Goal: Information Seeking & Learning: Learn about a topic

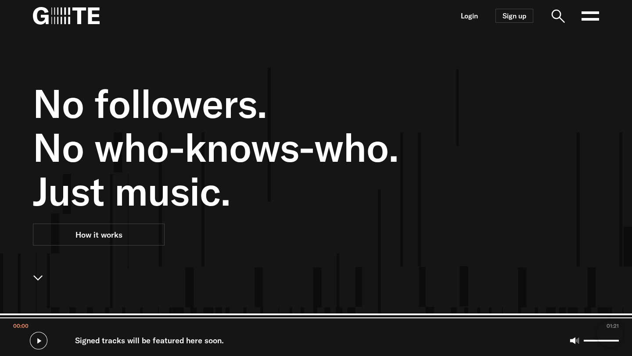
click at [86, 24] on img at bounding box center [66, 16] width 67 height 18
click at [468, 18] on link "Login" at bounding box center [469, 15] width 17 height 7
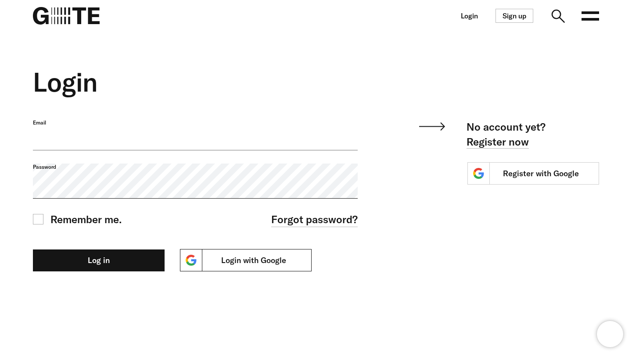
type input "**********"
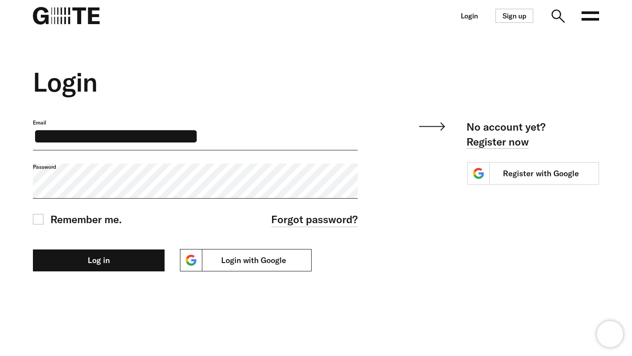
click at [218, 272] on link "Login with Google" at bounding box center [246, 260] width 132 height 22
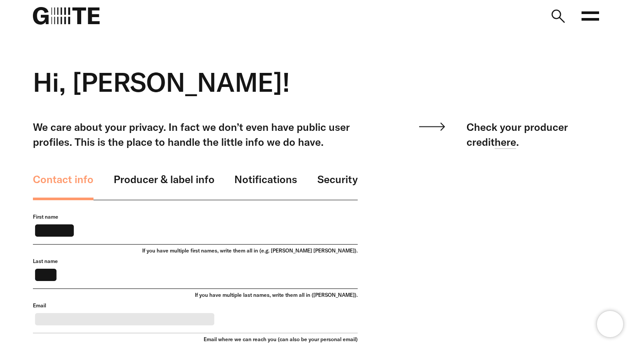
click at [345, 107] on div "Hi, Jason!" at bounding box center [309, 93] width 579 height 53
click at [57, 20] on img at bounding box center [66, 16] width 67 height 18
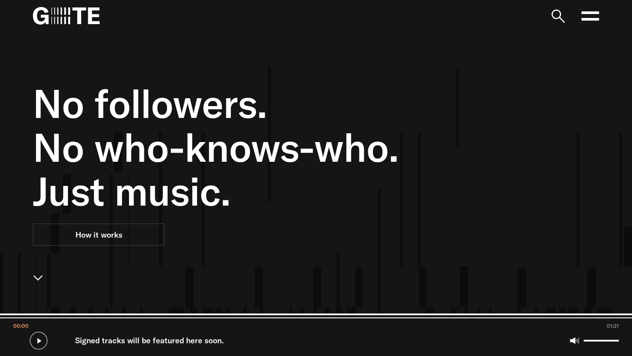
click at [592, 18] on rect at bounding box center [590, 19] width 18 height 3
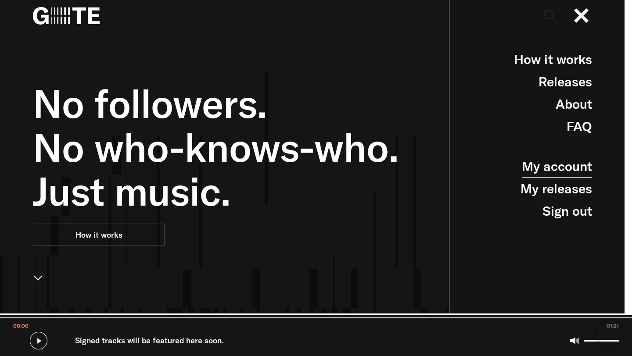
click at [547, 174] on link "My account" at bounding box center [557, 166] width 70 height 22
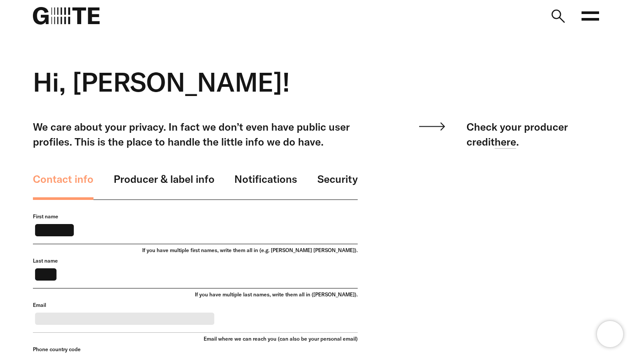
click at [592, 8] on icon at bounding box center [590, 16] width 18 height 18
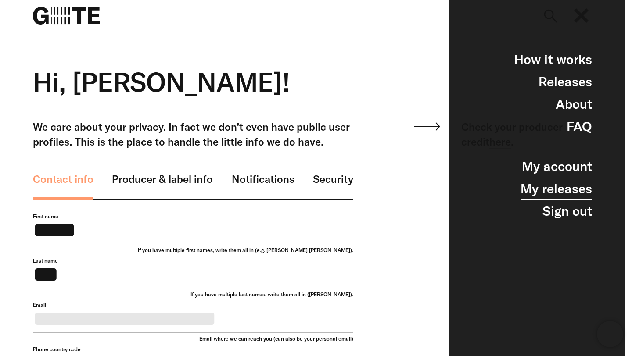
click at [550, 192] on link "My releases" at bounding box center [555, 189] width 71 height 22
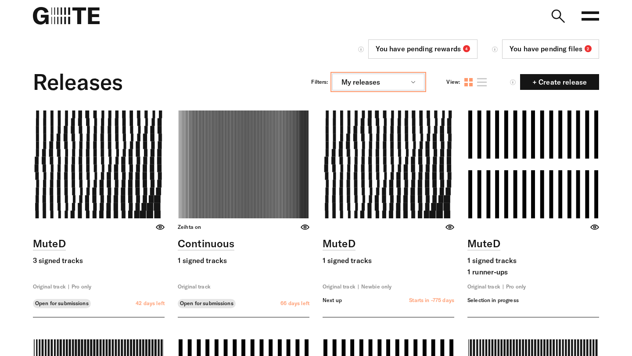
click at [395, 89] on button "My releases" at bounding box center [378, 82] width 92 height 17
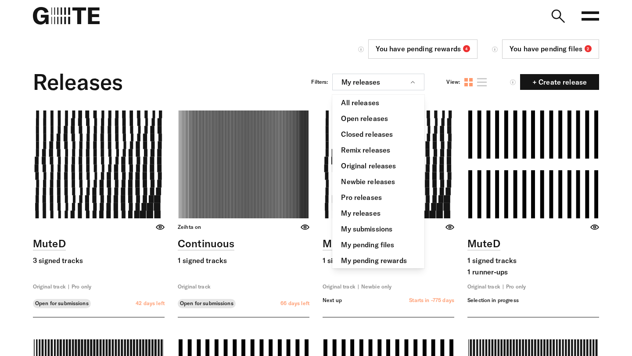
click at [266, 72] on div "Releases Filters: My releases All releases Open releases Closed releases Remix …" at bounding box center [316, 82] width 566 height 31
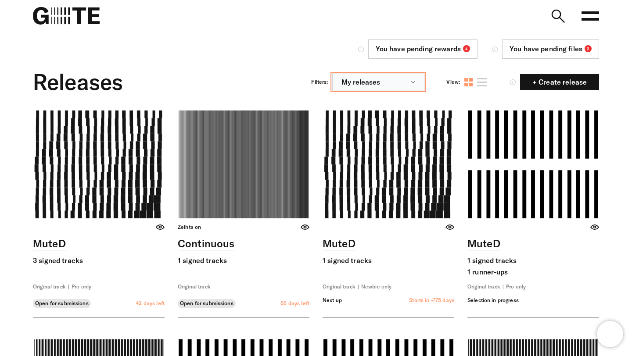
click at [388, 82] on button "My releases" at bounding box center [378, 82] width 92 height 17
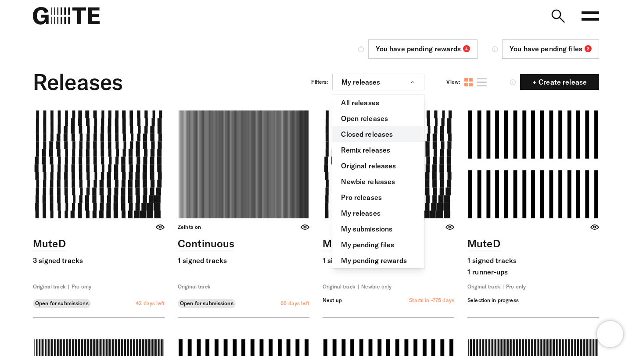
click at [380, 137] on link "Closed releases" at bounding box center [378, 134] width 92 height 16
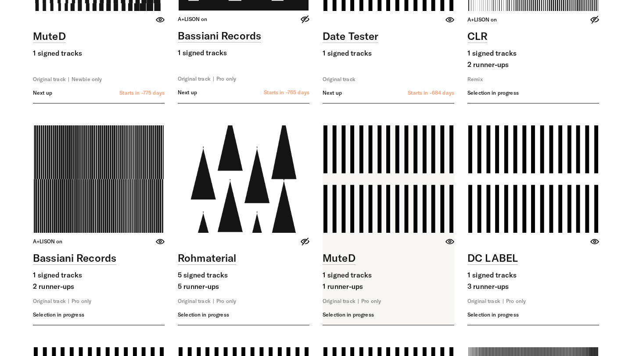
scroll to position [227, 0]
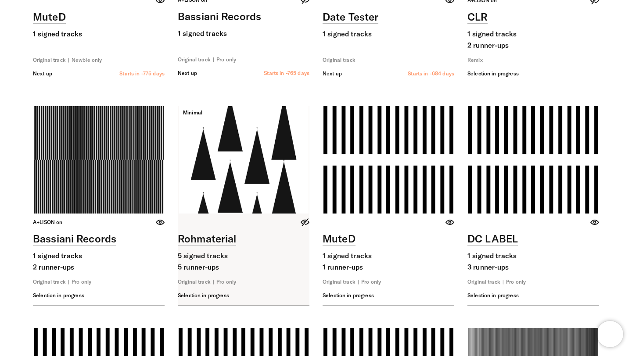
click at [242, 155] on link at bounding box center [244, 206] width 132 height 200
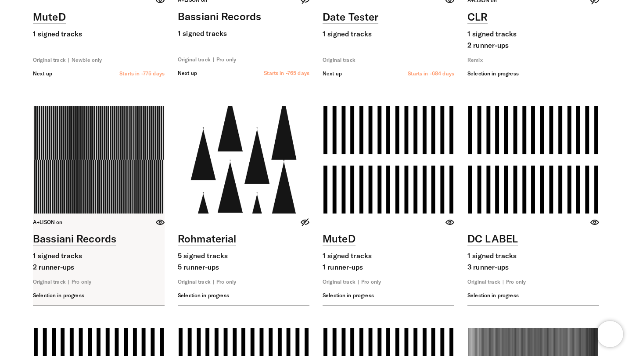
click at [68, 168] on link at bounding box center [99, 206] width 132 height 200
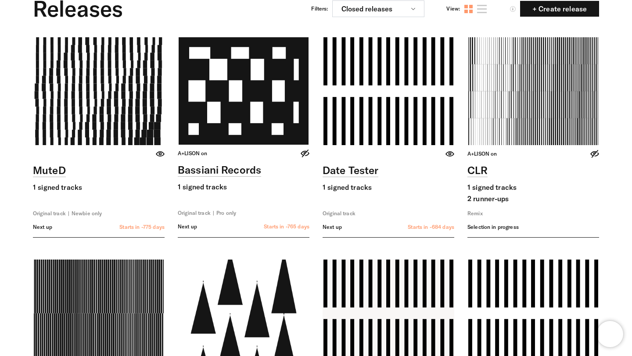
scroll to position [60, 0]
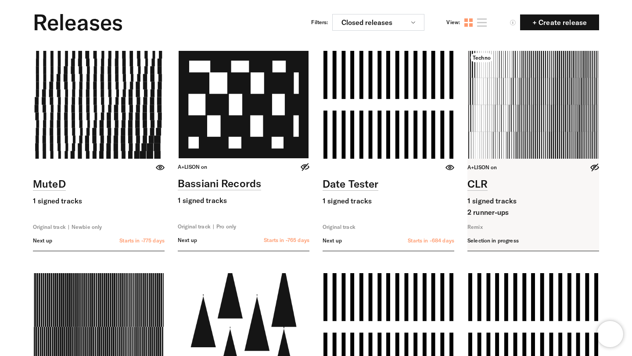
click at [531, 113] on link at bounding box center [533, 151] width 132 height 200
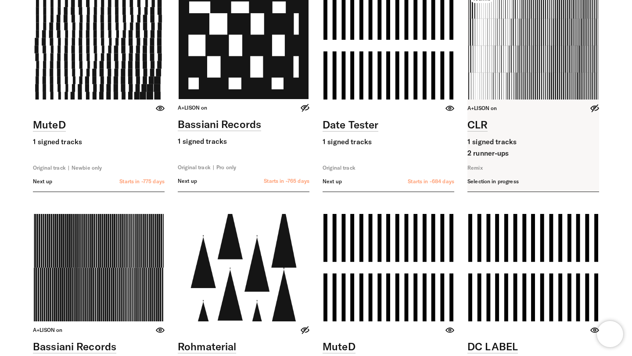
scroll to position [637, 0]
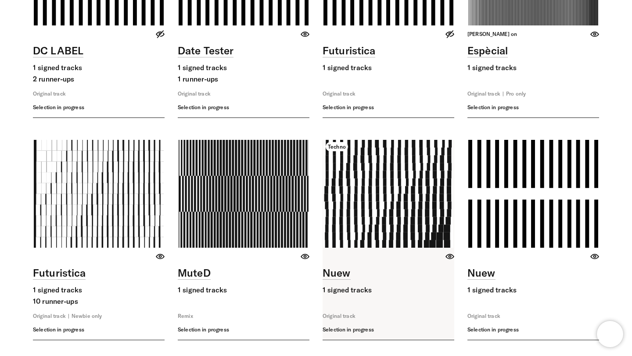
click at [397, 173] on link at bounding box center [388, 240] width 132 height 200
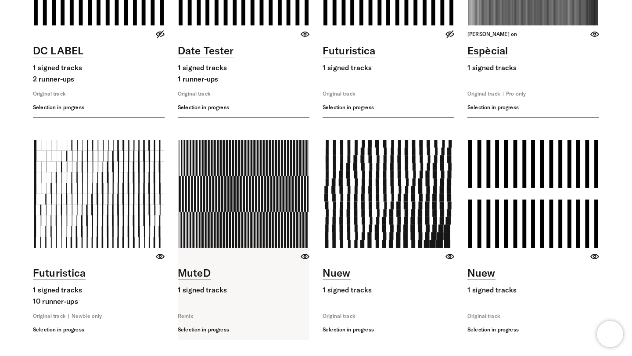
click at [232, 212] on link at bounding box center [244, 240] width 132 height 200
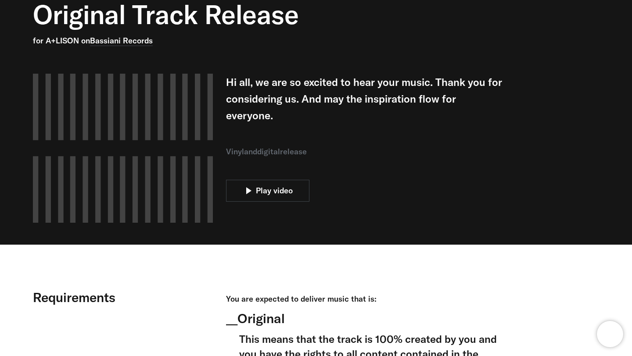
scroll to position [72, 0]
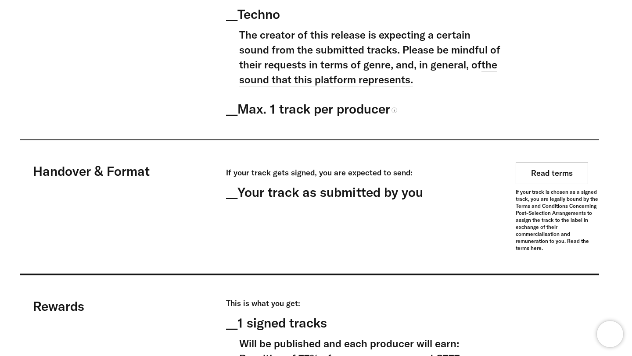
scroll to position [652, 0]
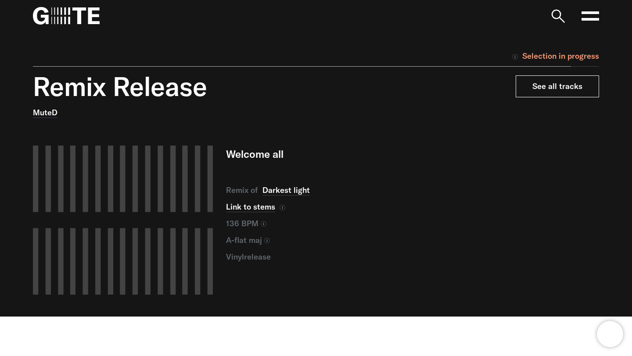
click at [566, 88] on link "See all tracks" at bounding box center [556, 86] width 83 height 22
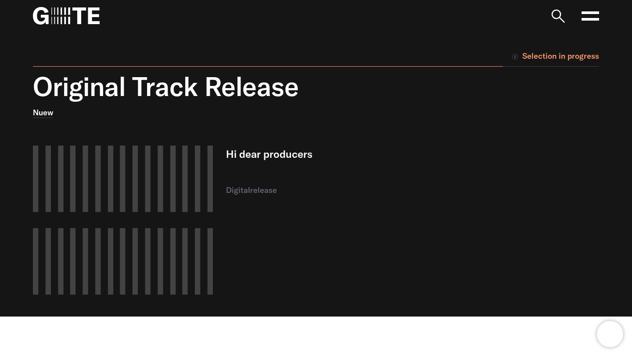
scroll to position [30, 0]
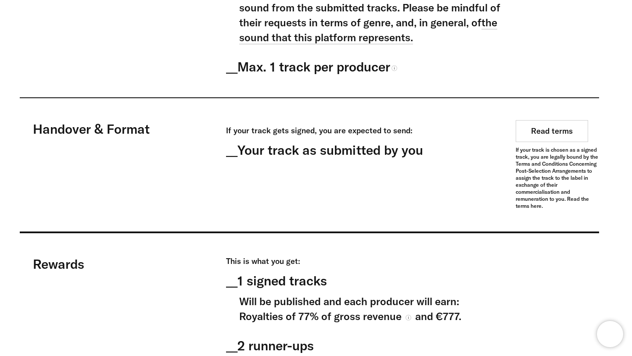
scroll to position [548, 0]
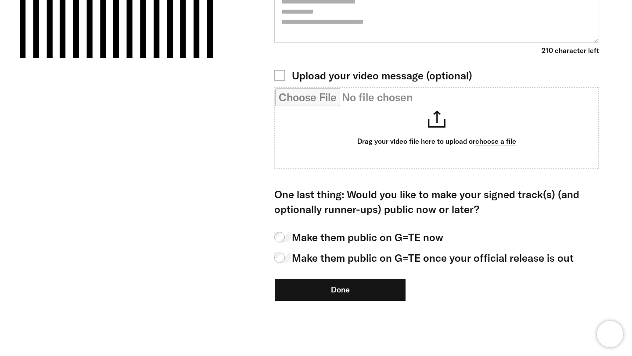
click at [341, 297] on button "Done" at bounding box center [340, 290] width 132 height 23
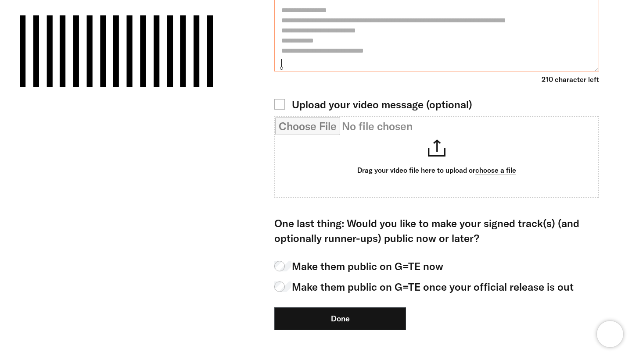
scroll to position [97, 0]
